Goal: Task Accomplishment & Management: Manage account settings

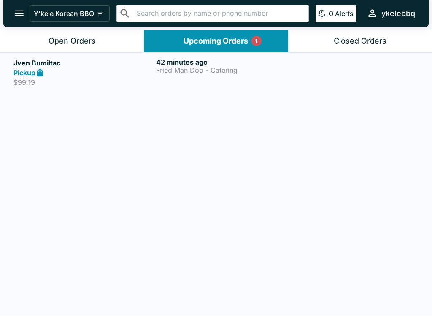
click at [50, 68] on div "Pickup" at bounding box center [83, 73] width 139 height 10
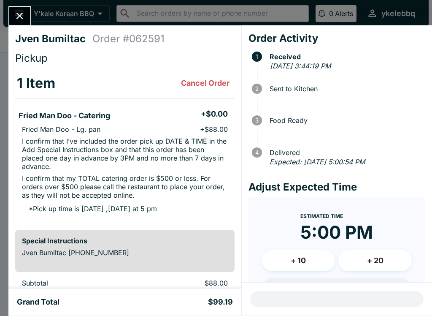
scroll to position [-1, 0]
click at [21, 9] on button "Close" at bounding box center [20, 16] width 22 height 18
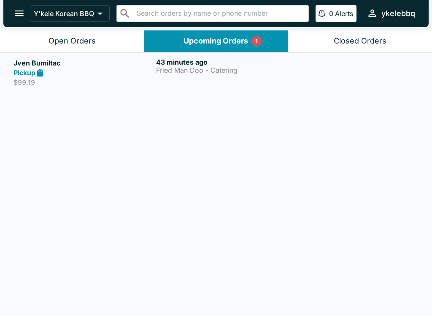
click at [126, 63] on h5 "Jven Bumiltac" at bounding box center [83, 63] width 139 height 10
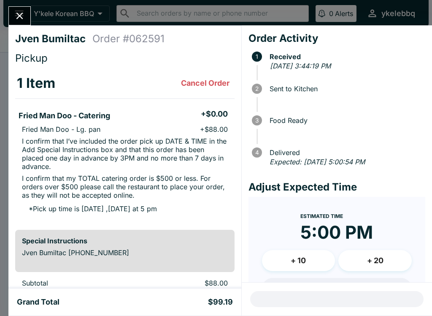
click at [24, 21] on icon "Close" at bounding box center [19, 15] width 11 height 11
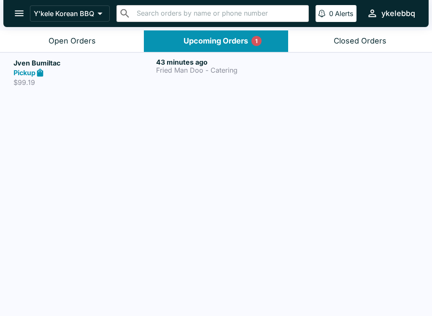
click at [97, 71] on div "Pickup" at bounding box center [83, 73] width 139 height 10
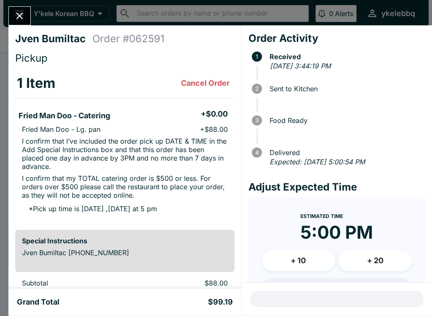
click at [23, 12] on icon "Close" at bounding box center [19, 15] width 11 height 11
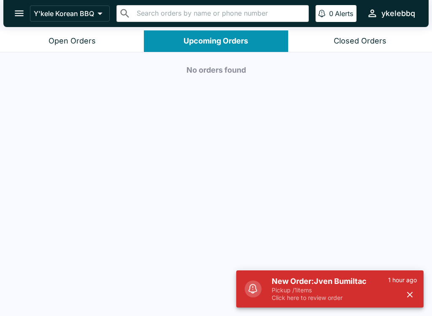
click at [65, 40] on div "Open Orders" at bounding box center [72, 41] width 47 height 10
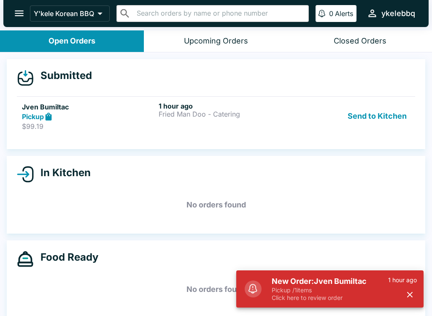
click at [94, 127] on p "$99.19" at bounding box center [88, 126] width 133 height 8
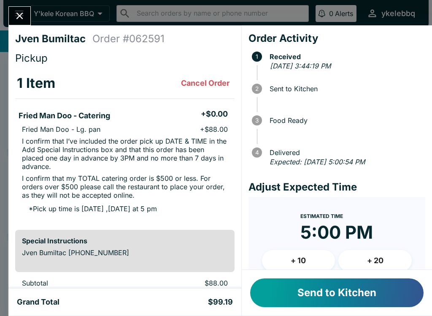
click at [290, 289] on button "Send to Kitchen" at bounding box center [336, 292] width 173 height 29
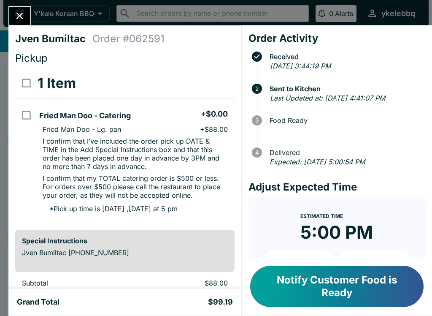
click at [404, 286] on button "Notify Customer Food is Ready" at bounding box center [336, 285] width 173 height 41
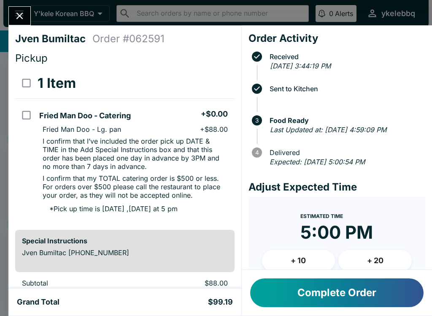
click at [404, 300] on button "Complete Order" at bounding box center [336, 292] width 173 height 29
